Goal: Check status: Check status

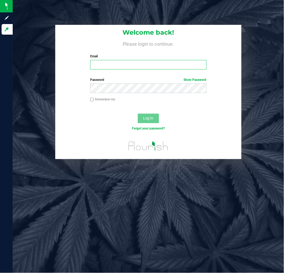
click at [107, 66] on input "Email" at bounding box center [148, 65] width 116 height 10
type input "[EMAIL_ADDRESS][DOMAIN_NAME]"
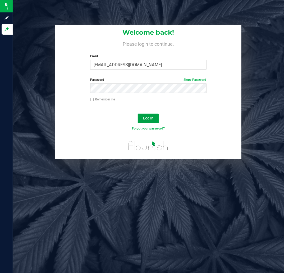
click at [150, 114] on button "Log In" at bounding box center [148, 119] width 21 height 10
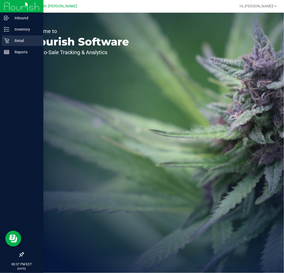
click at [7, 41] on icon at bounding box center [6, 40] width 5 height 5
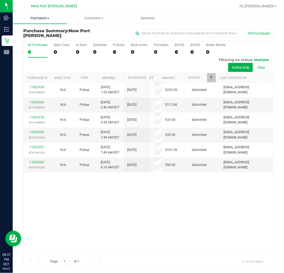
click at [43, 19] on span "Purchases" at bounding box center [40, 18] width 54 height 5
click at [48, 40] on li "Fulfillment" at bounding box center [40, 38] width 54 height 6
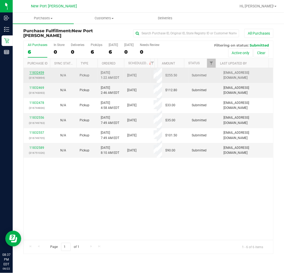
click at [35, 73] on link "11832459" at bounding box center [36, 73] width 15 height 4
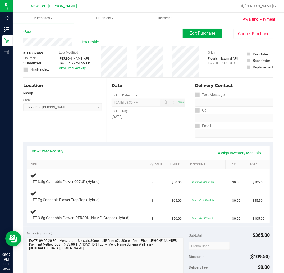
scroll to position [29, 0]
